Goal: Task Accomplishment & Management: Manage account settings

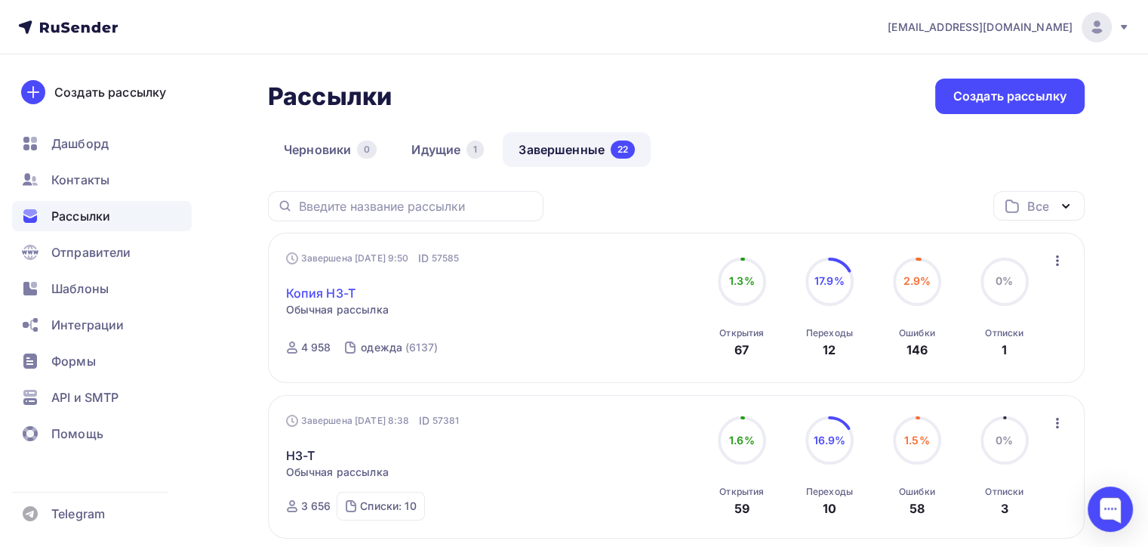
click at [349, 287] on link "Копия H3-T" at bounding box center [320, 293] width 69 height 18
click at [455, 137] on link "Идущие 1" at bounding box center [448, 149] width 104 height 35
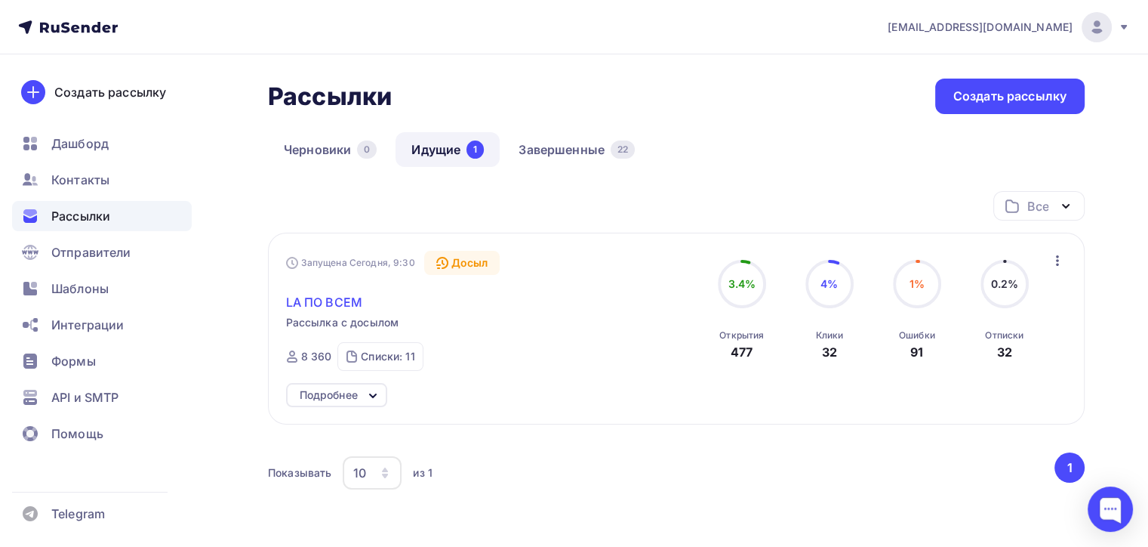
click at [338, 299] on span "LA ПО ВСЕМ" at bounding box center [324, 302] width 76 height 18
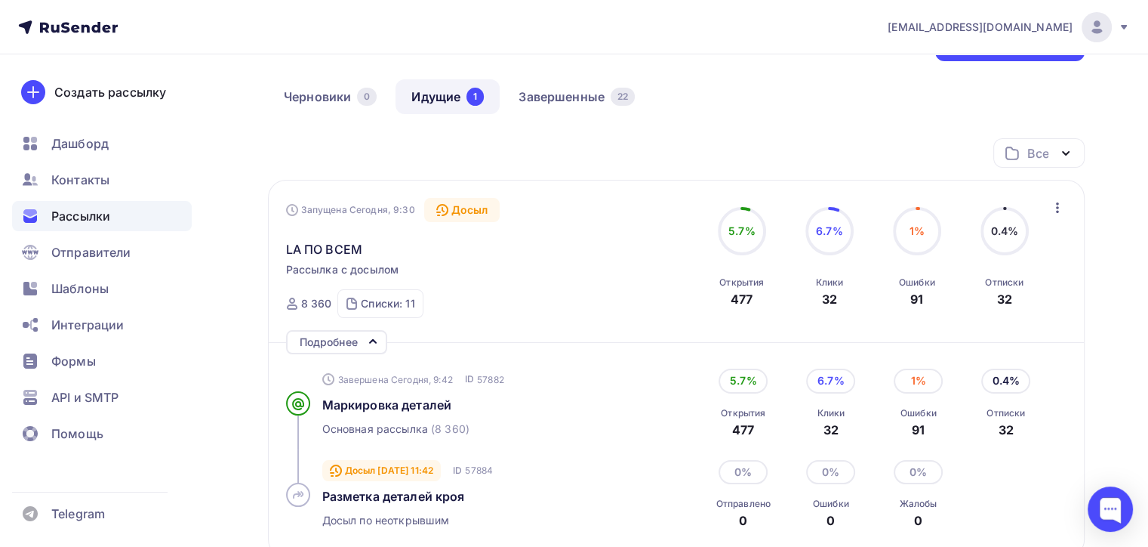
scroll to position [151, 0]
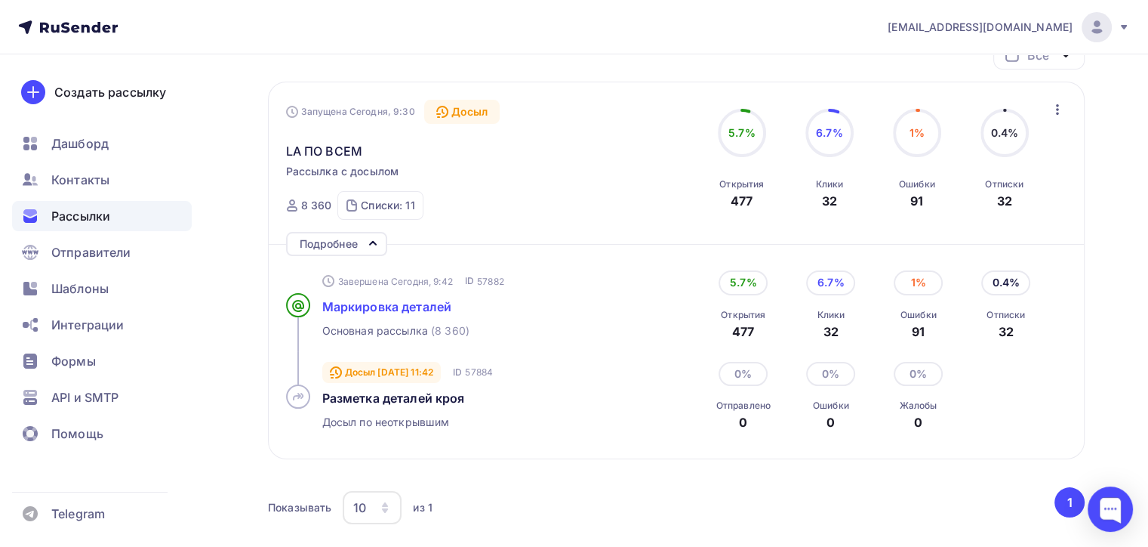
click at [395, 308] on span "Маркировка деталей" at bounding box center [387, 306] width 130 height 15
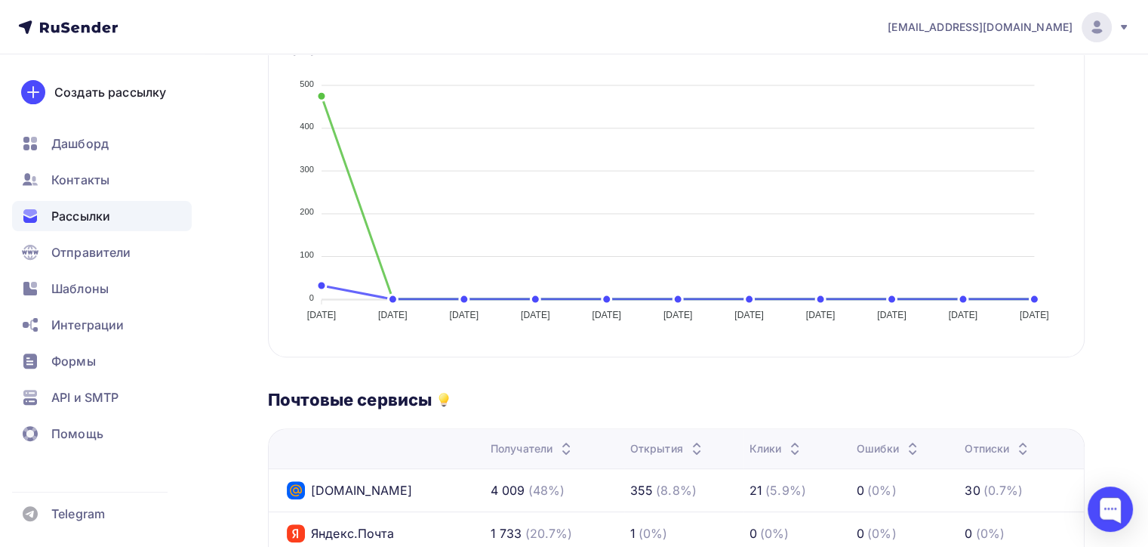
scroll to position [75, 0]
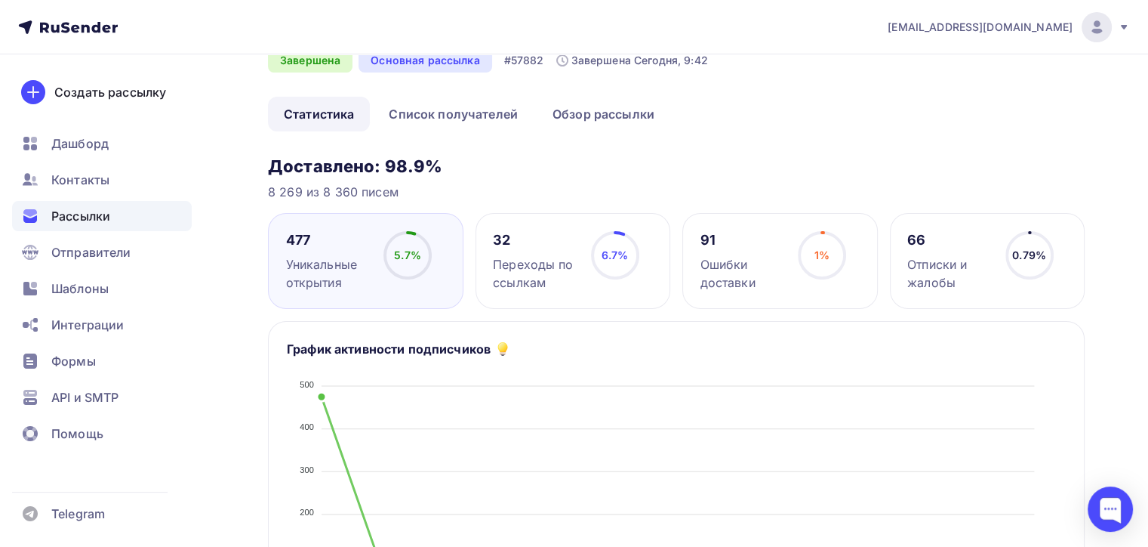
click at [648, 236] on div "6.7% 6.7%" at bounding box center [615, 261] width 75 height 60
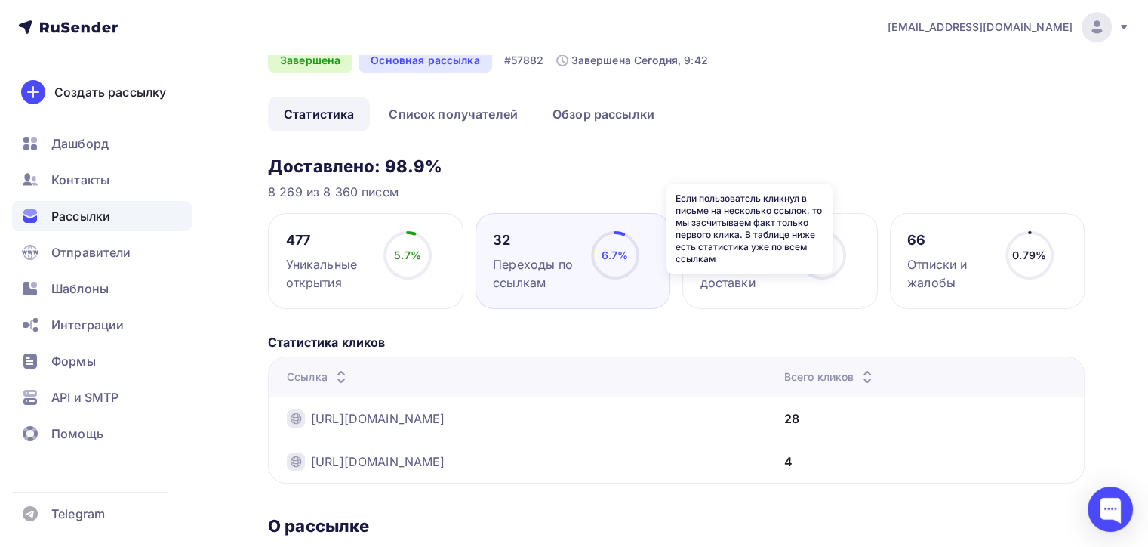
click at [0, 0] on icon at bounding box center [0, 0] width 0 height 0
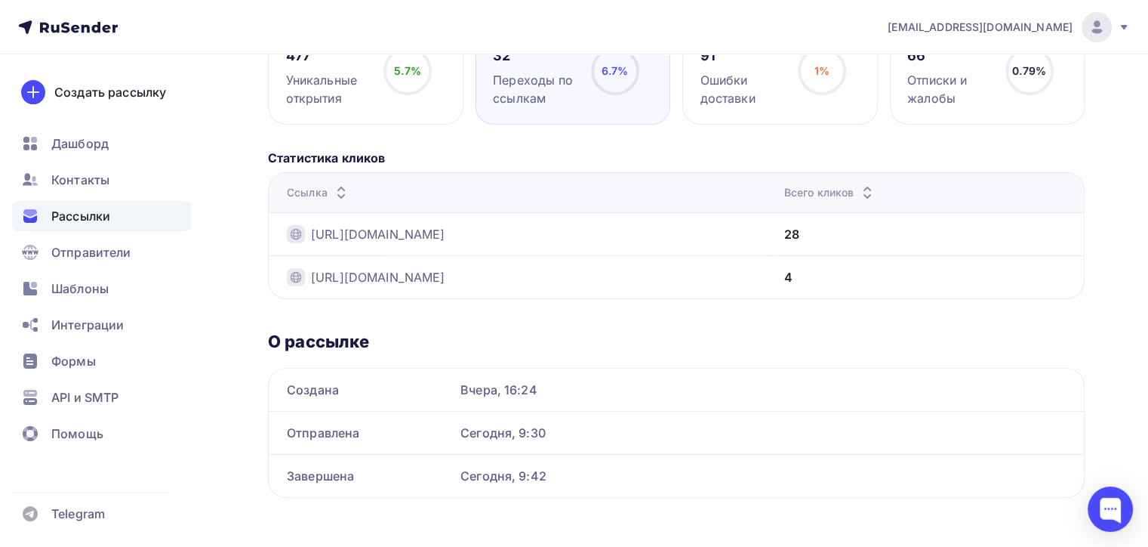
scroll to position [0, 0]
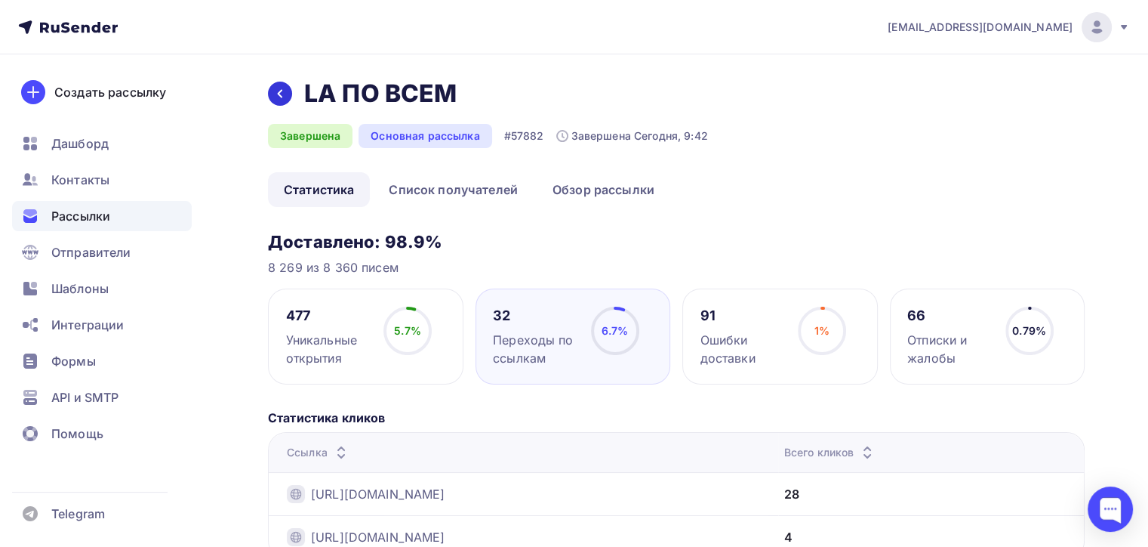
click at [285, 91] on icon at bounding box center [280, 94] width 12 height 12
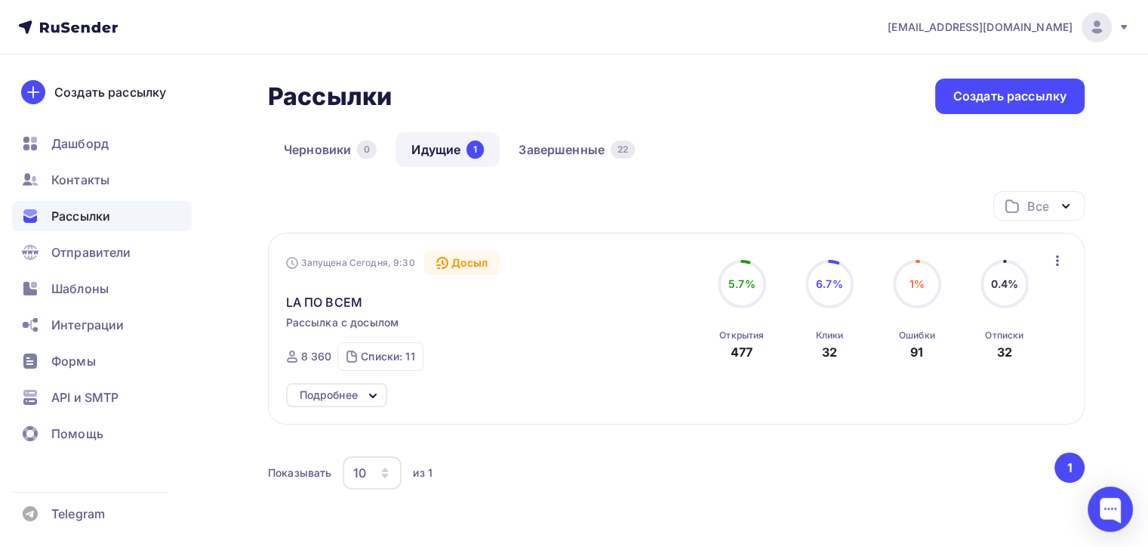
click at [1132, 17] on nav "[EMAIL_ADDRESS][DOMAIN_NAME] Аккаунт Тарифы Выйти Создать рассылку [GEOGRAPHIC_…" at bounding box center [574, 27] width 1148 height 54
click at [1125, 26] on icon at bounding box center [1124, 27] width 6 height 5
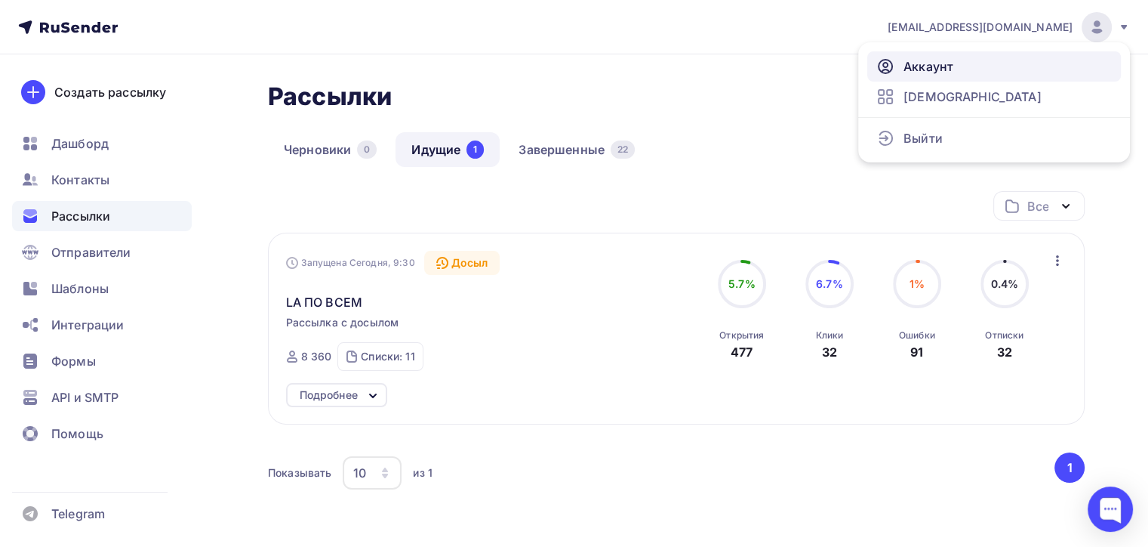
click at [941, 65] on span "Аккаунт" at bounding box center [929, 66] width 50 height 18
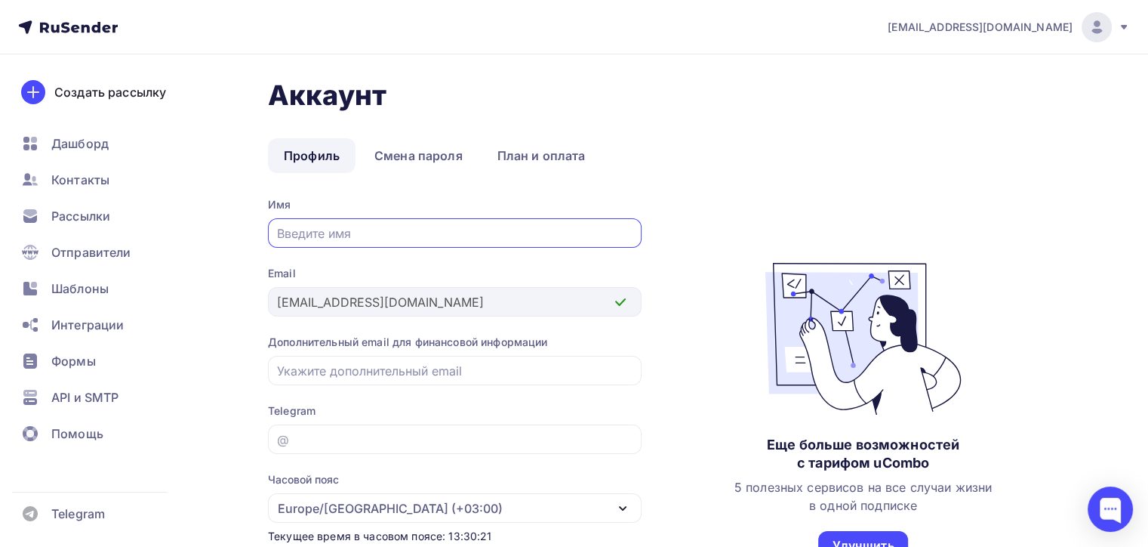
click at [1122, 26] on icon at bounding box center [1124, 27] width 6 height 5
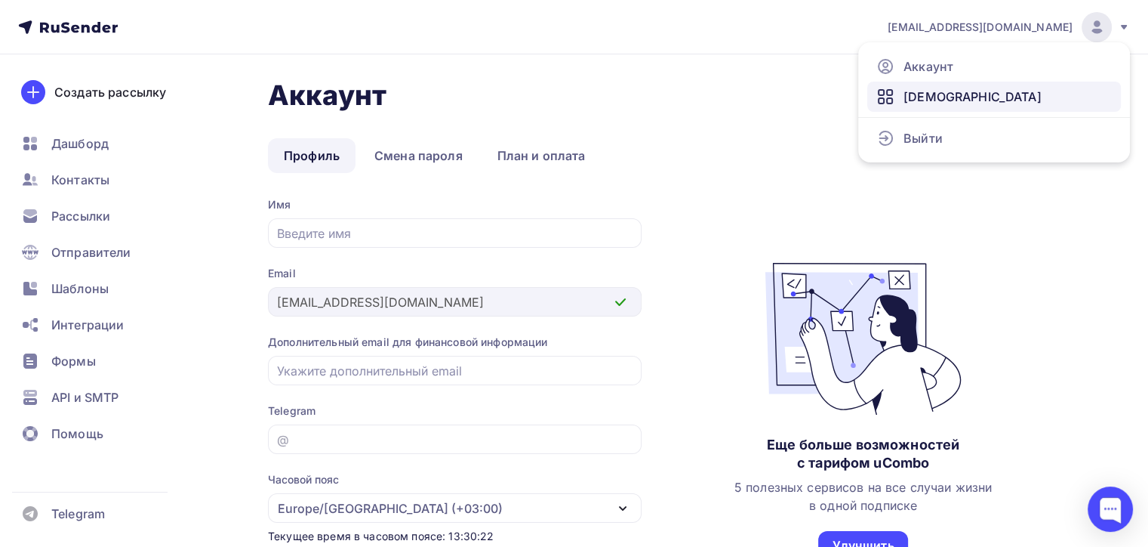
click at [929, 97] on span "[DEMOGRAPHIC_DATA]" at bounding box center [973, 97] width 138 height 18
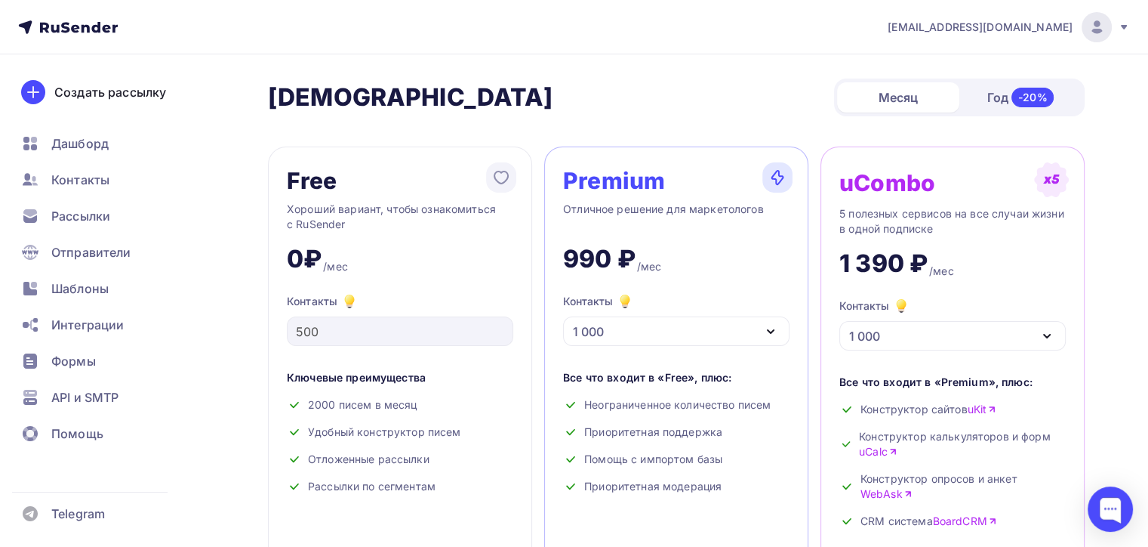
click at [1043, 39] on div "[EMAIL_ADDRESS][DOMAIN_NAME]" at bounding box center [1009, 27] width 242 height 30
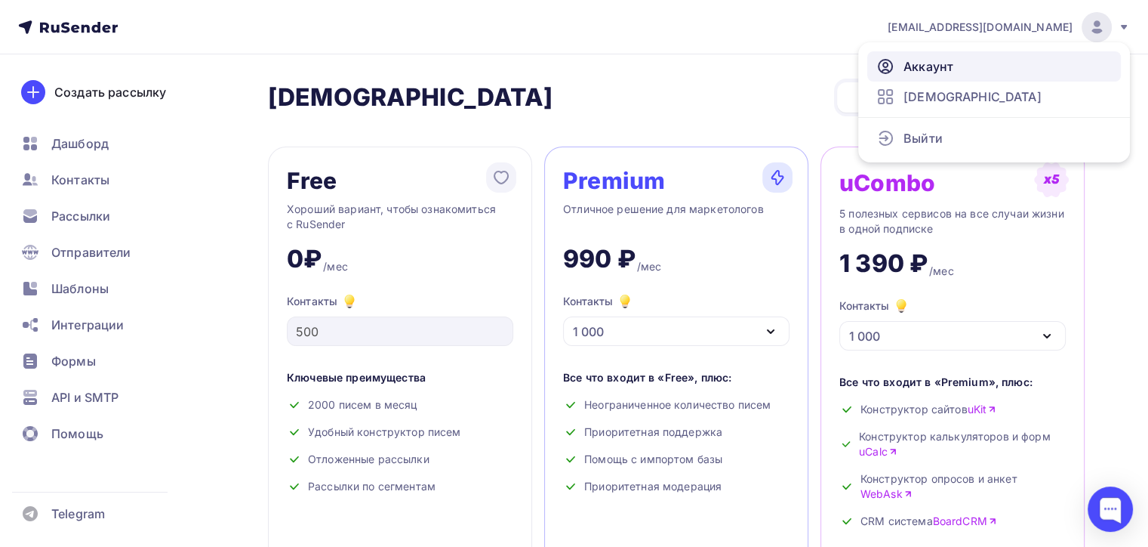
click at [963, 65] on link "Аккаунт" at bounding box center [994, 66] width 254 height 30
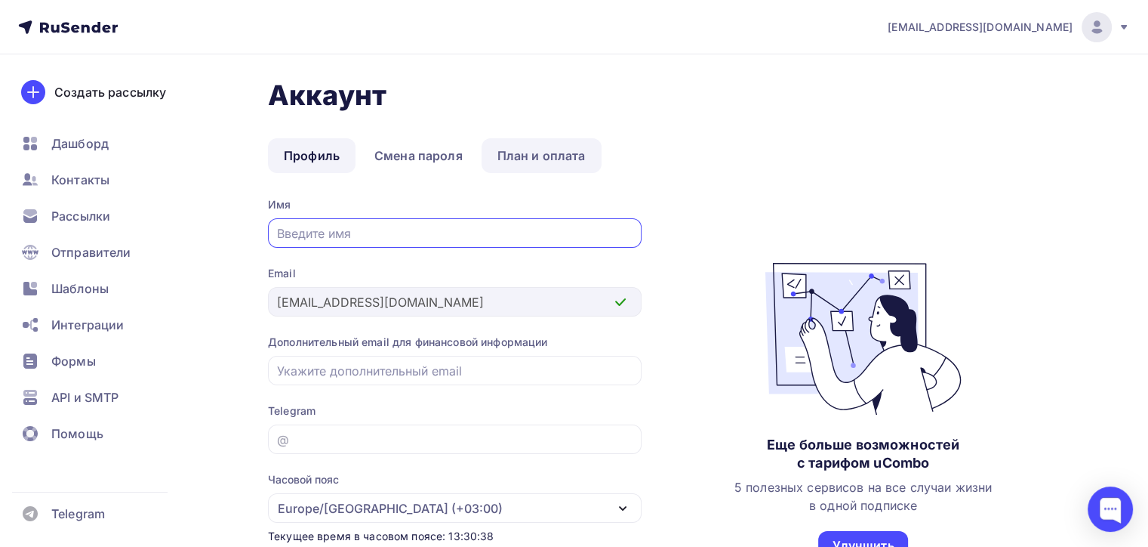
click at [510, 160] on link "План и оплата" at bounding box center [542, 155] width 120 height 35
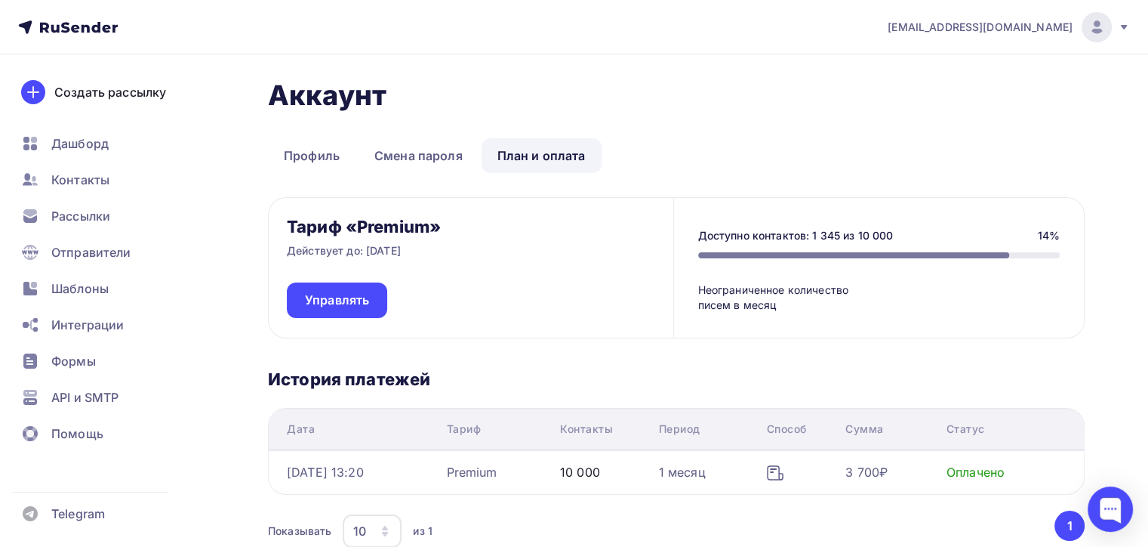
scroll to position [116, 0]
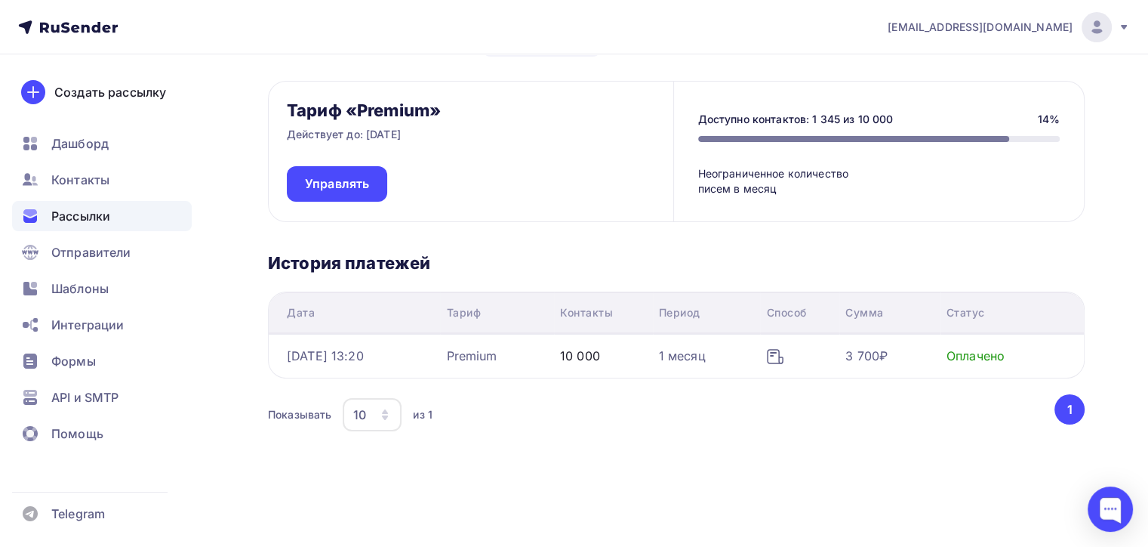
click at [97, 220] on span "Рассылки" at bounding box center [80, 216] width 59 height 18
